Goal: Transaction & Acquisition: Subscribe to service/newsletter

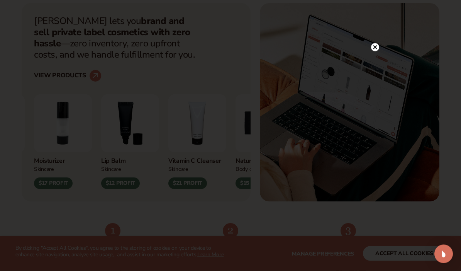
scroll to position [272, 0]
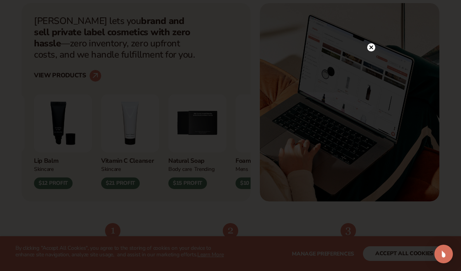
click at [371, 49] on icon at bounding box center [371, 48] width 4 height 4
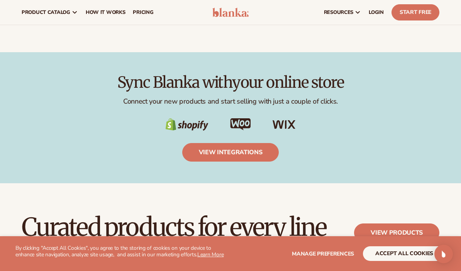
scroll to position [1223, 0]
click at [217, 143] on link "view integrations" at bounding box center [230, 152] width 97 height 19
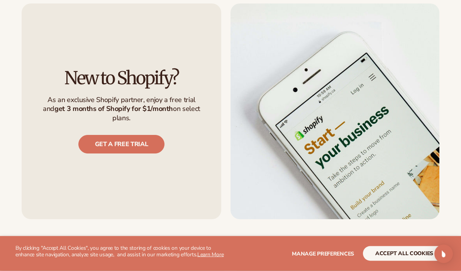
scroll to position [570, 0]
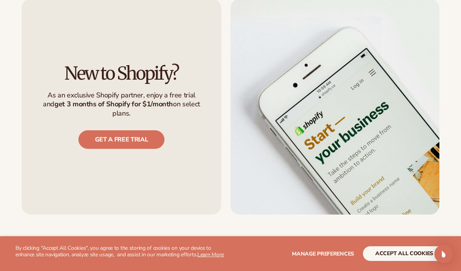
click at [99, 131] on link "get a free trial" at bounding box center [121, 139] width 86 height 19
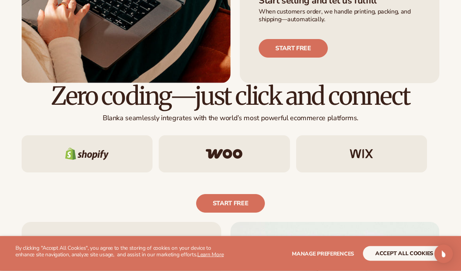
scroll to position [351, 0]
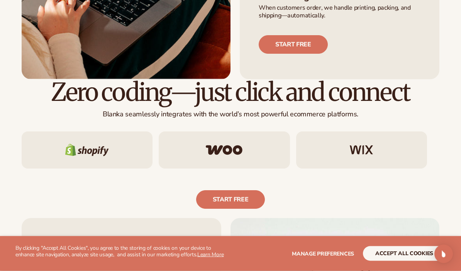
click at [252, 197] on link "Start free" at bounding box center [230, 199] width 69 height 19
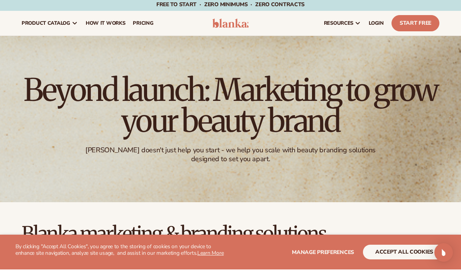
scroll to position [3, 0]
